Goal: Register for event/course

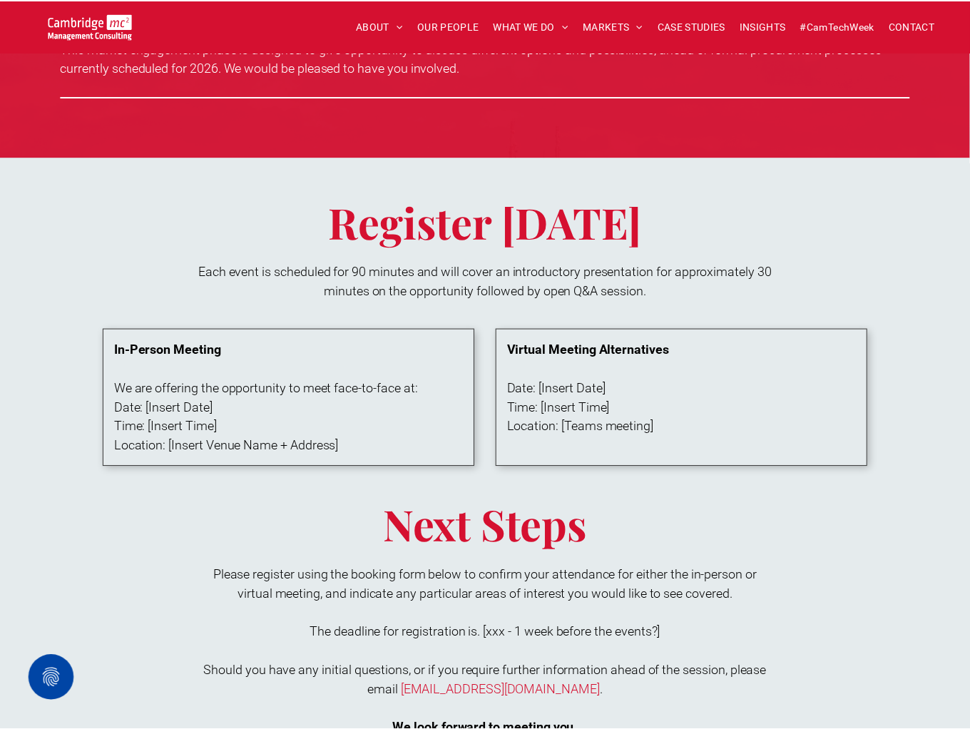
scroll to position [1070, 0]
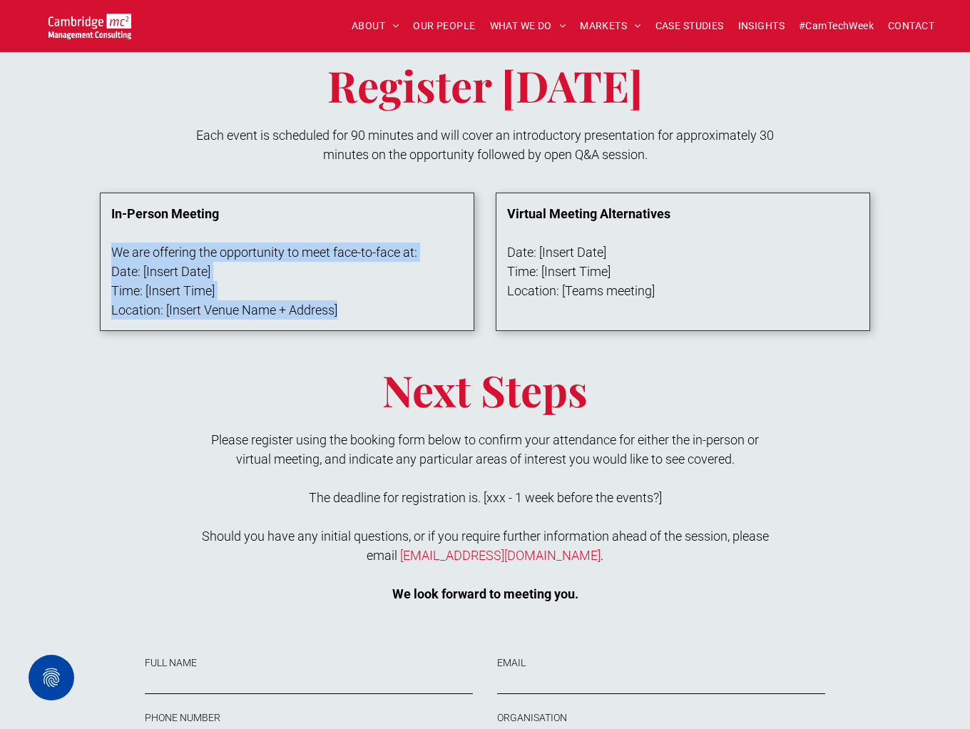
drag, startPoint x: 111, startPoint y: 249, endPoint x: 369, endPoint y: 300, distance: 263.1
click at [369, 300] on div "In-Person Meeting We are offering the opportunity to meet face-to-face at: Date…" at bounding box center [285, 262] width 348 height 116
copy div "We are offering the opportunity to meet face-to-face at: Date: [Insert Date] Ti…"
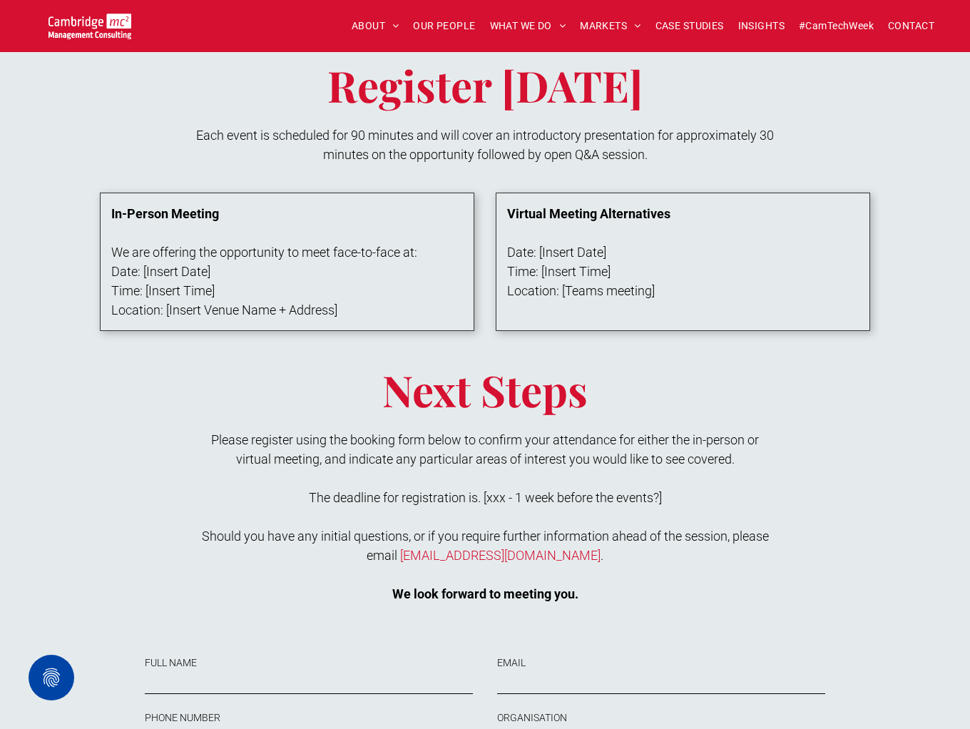
click at [88, 177] on div "Register Today Each event is scheduled for 90 minutes and will cover an introdu…" at bounding box center [485, 514] width 856 height 958
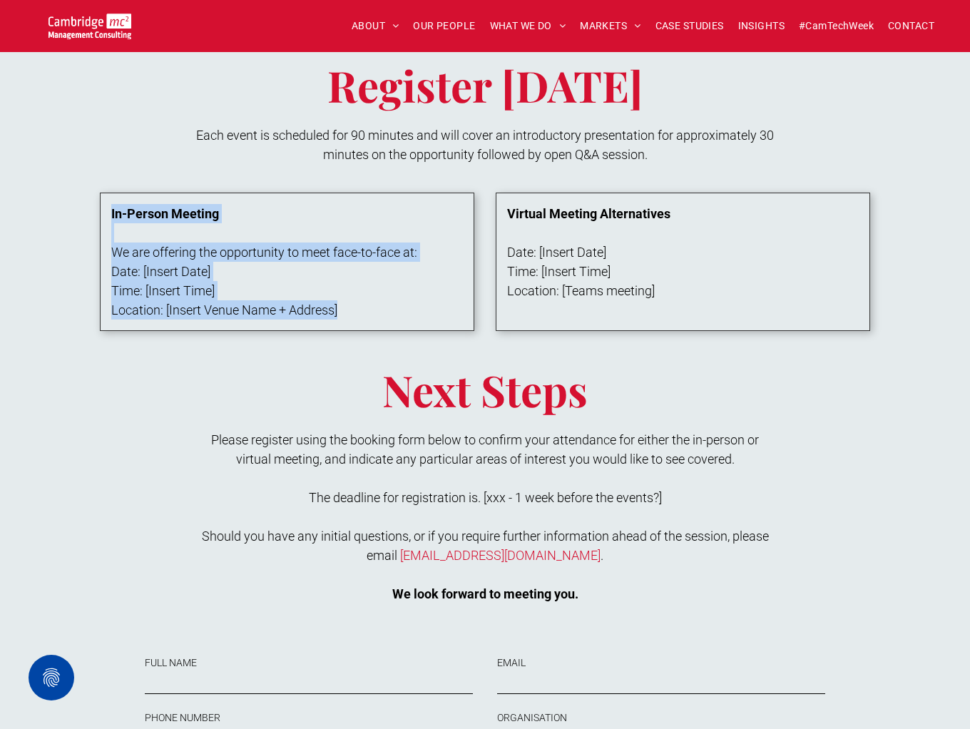
drag, startPoint x: 88, startPoint y: 177, endPoint x: 445, endPoint y: 334, distance: 390.2
click at [445, 334] on div "Register Today Each event is scheduled for 90 minutes and will cover an introdu…" at bounding box center [485, 514] width 856 height 958
copy div "In-Person Meeting We are offering the opportunity to meet face-to-face at: Date…"
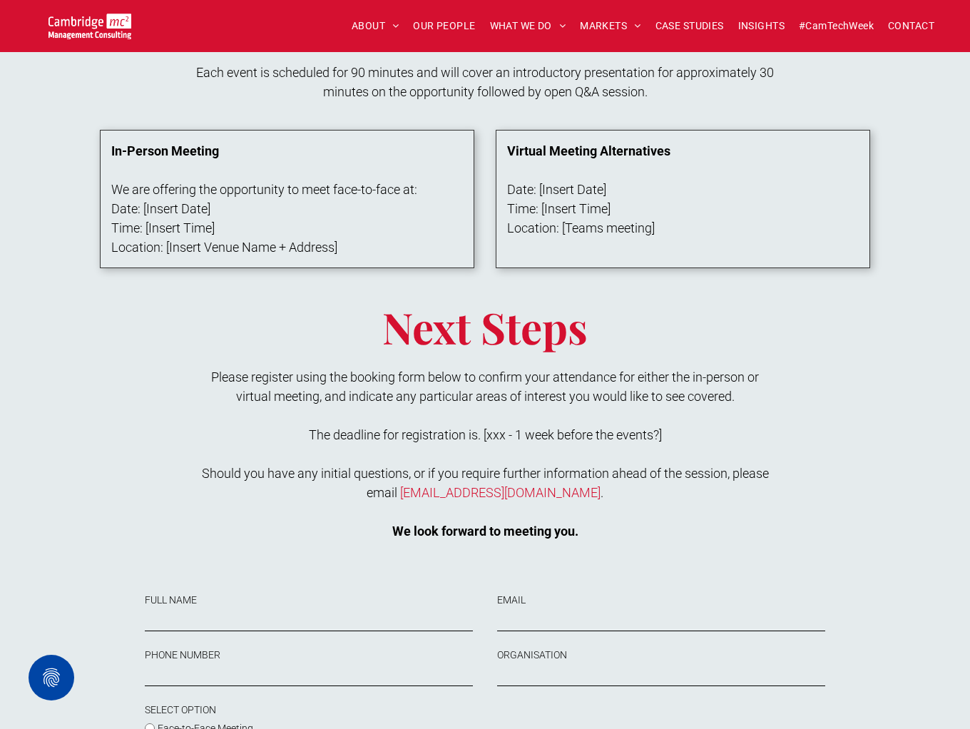
scroll to position [1141, 0]
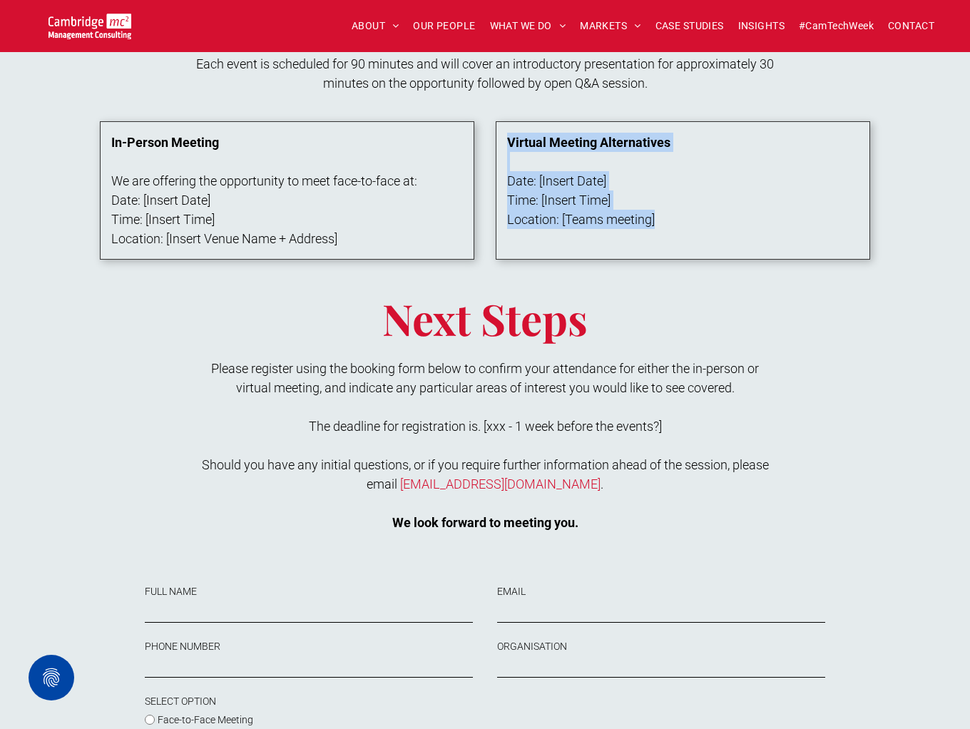
drag, startPoint x: 496, startPoint y: 125, endPoint x: 699, endPoint y: 250, distance: 237.9
click at [699, 250] on div "Virtual Meeting Alternatives Date: [Insert Date] Time: [Insert Time] Location: …" at bounding box center [683, 190] width 374 height 138
copy div "Virtual Meeting Alternatives Date: [Insert Date] Time: [Insert Time] Location: …"
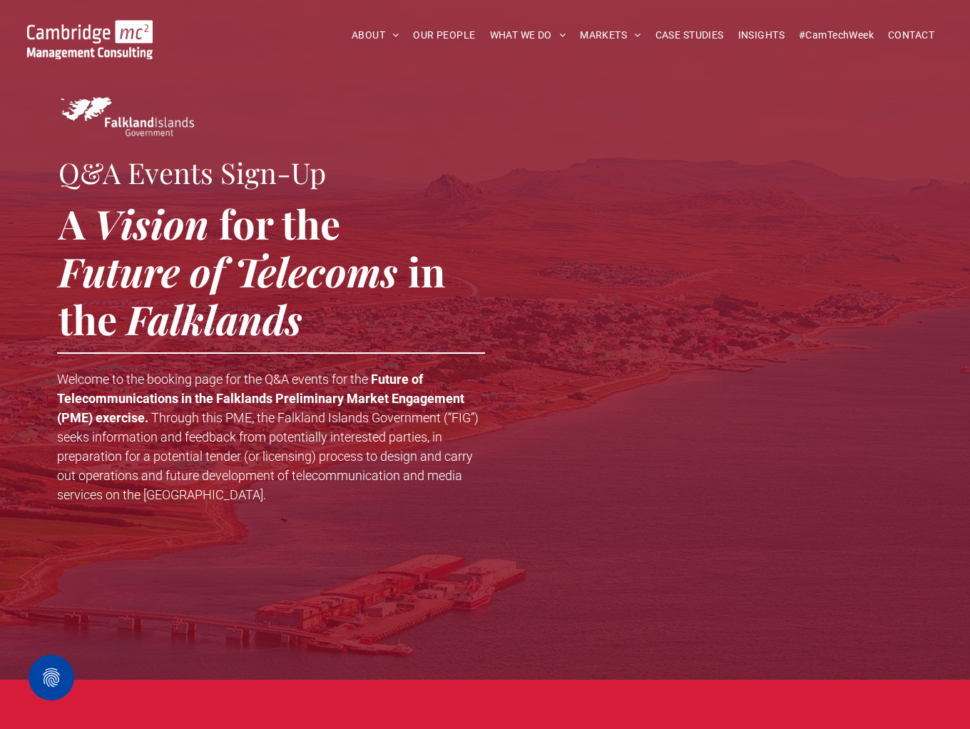
scroll to position [1141, 0]
